Goal: Information Seeking & Learning: Check status

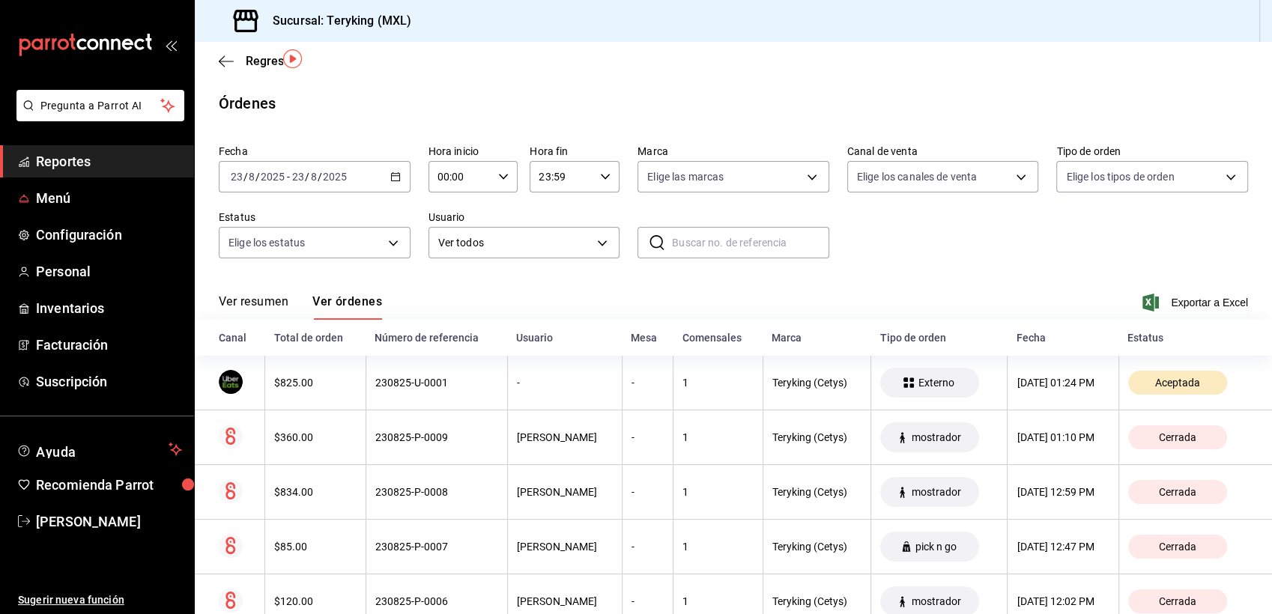
scroll to position [45, 0]
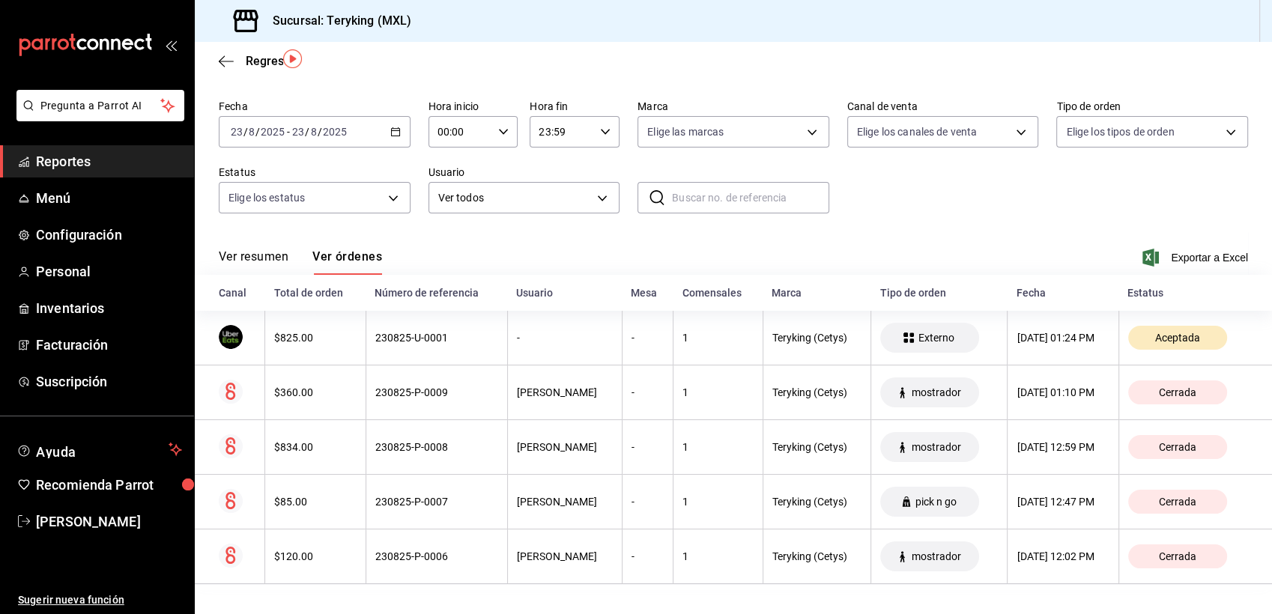
click at [52, 164] on span "Reportes" at bounding box center [109, 161] width 146 height 20
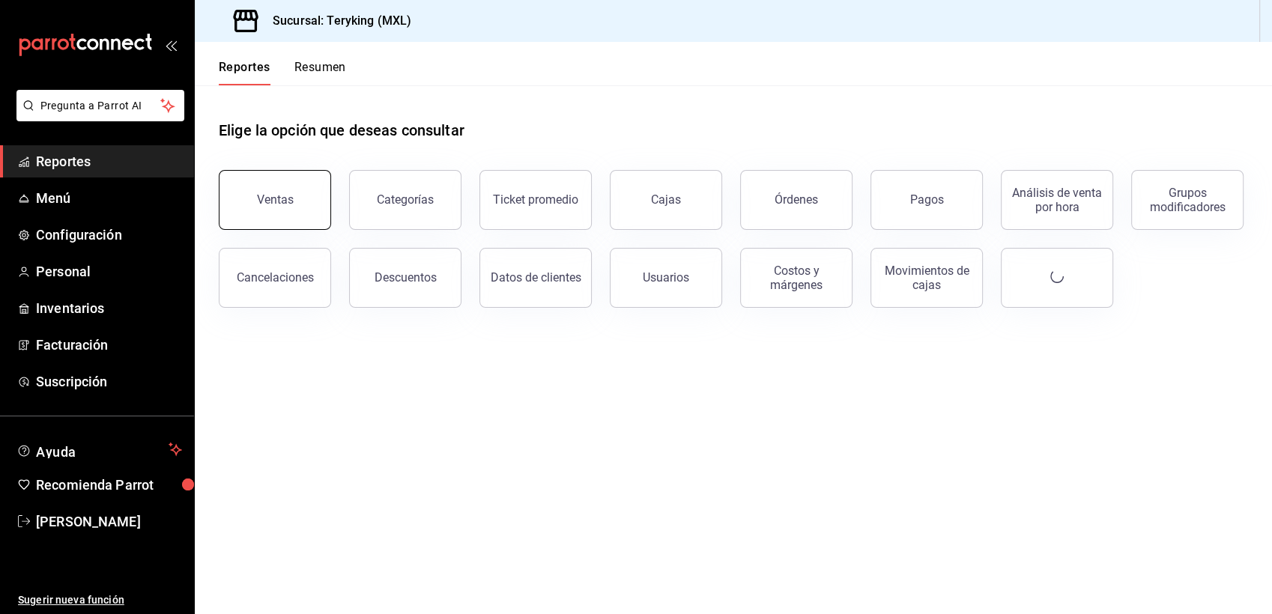
click at [265, 213] on button "Ventas" at bounding box center [275, 200] width 112 height 60
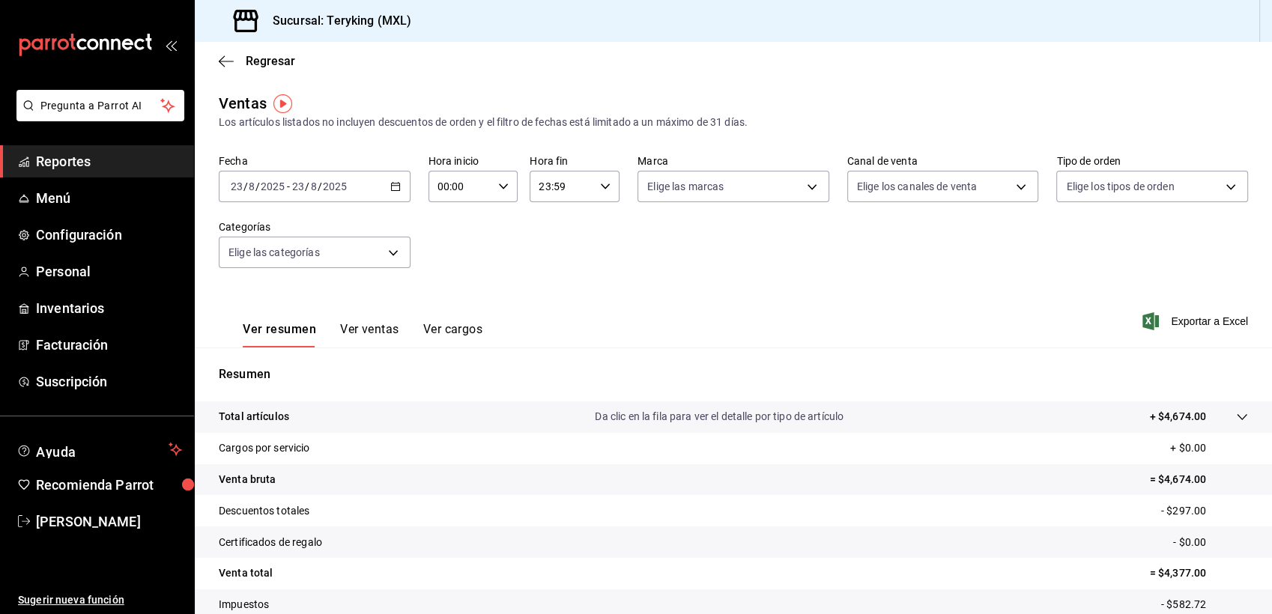
click at [79, 158] on span "Reportes" at bounding box center [109, 161] width 146 height 20
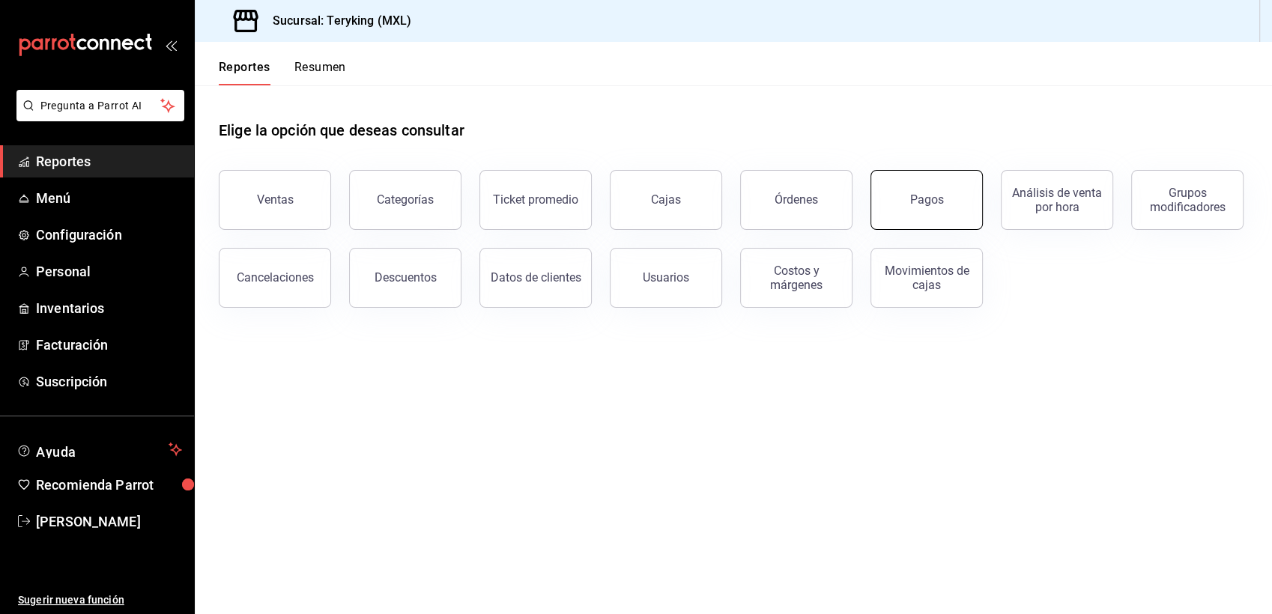
click at [932, 193] on div "Pagos" at bounding box center [927, 200] width 34 height 14
